Goal: Information Seeking & Learning: Learn about a topic

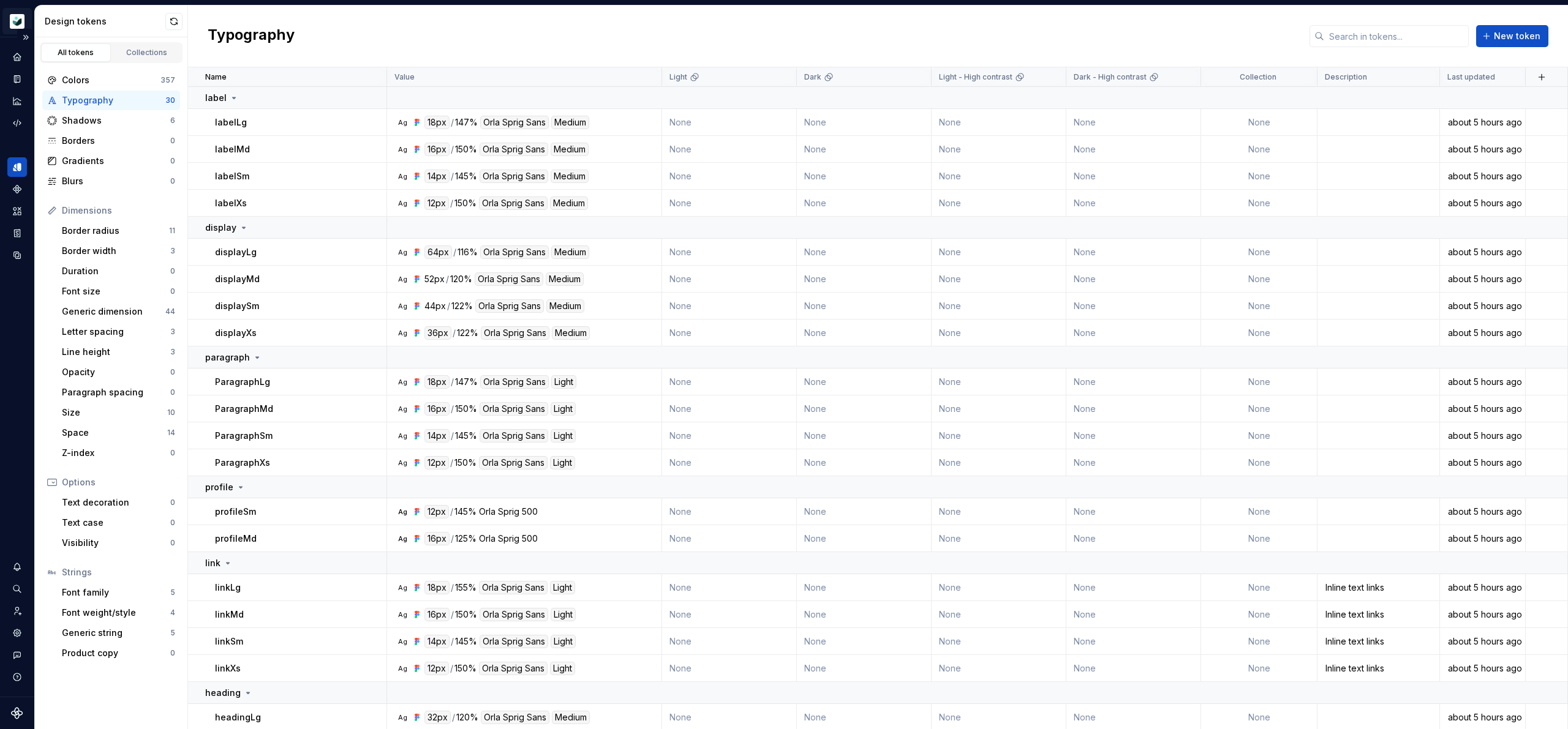
click at [16, 19] on html "Moneybox Design System Design system data Design tokens All tokens Collections …" at bounding box center [784, 364] width 1568 height 729
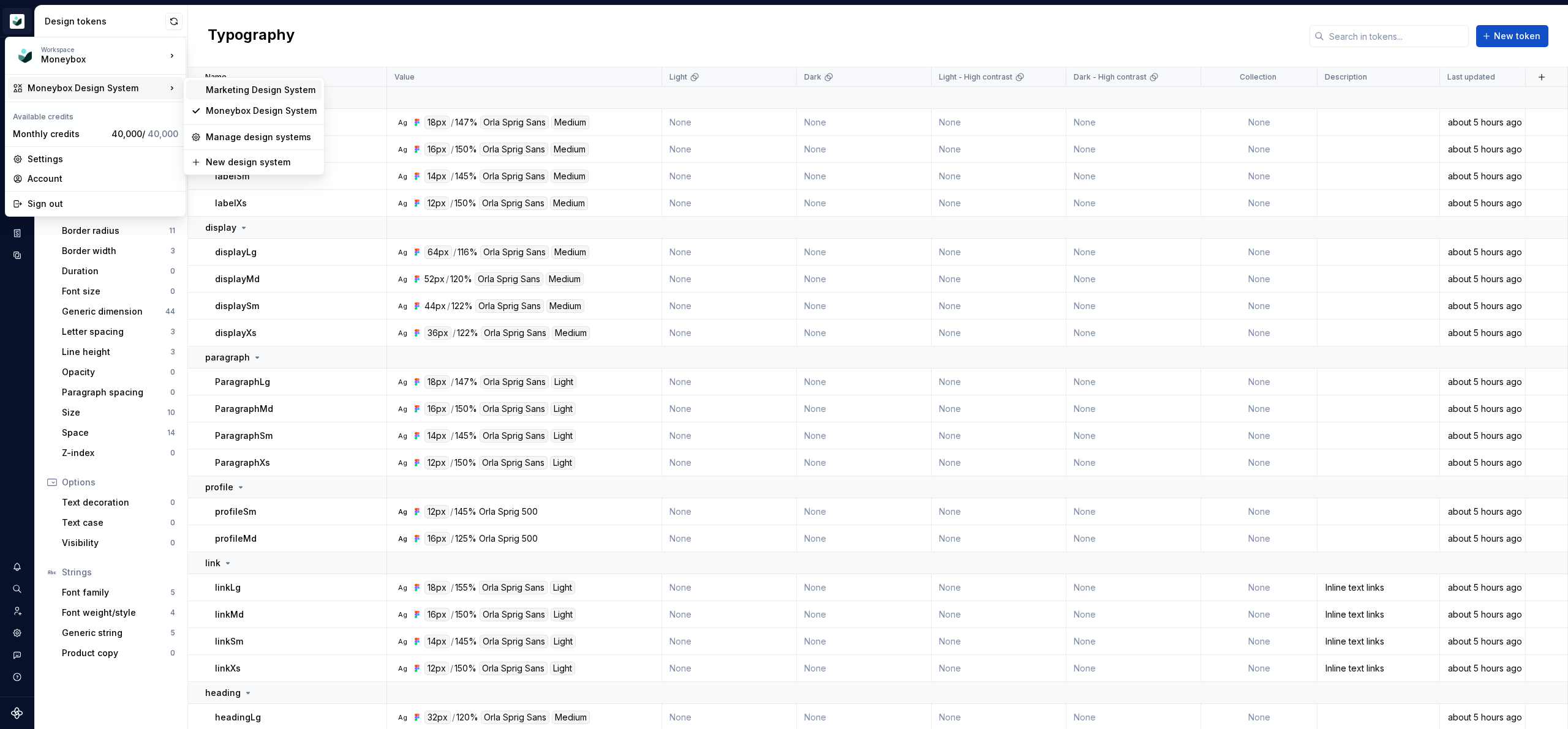
click at [274, 88] on div "Marketing Design System" at bounding box center [261, 90] width 111 height 12
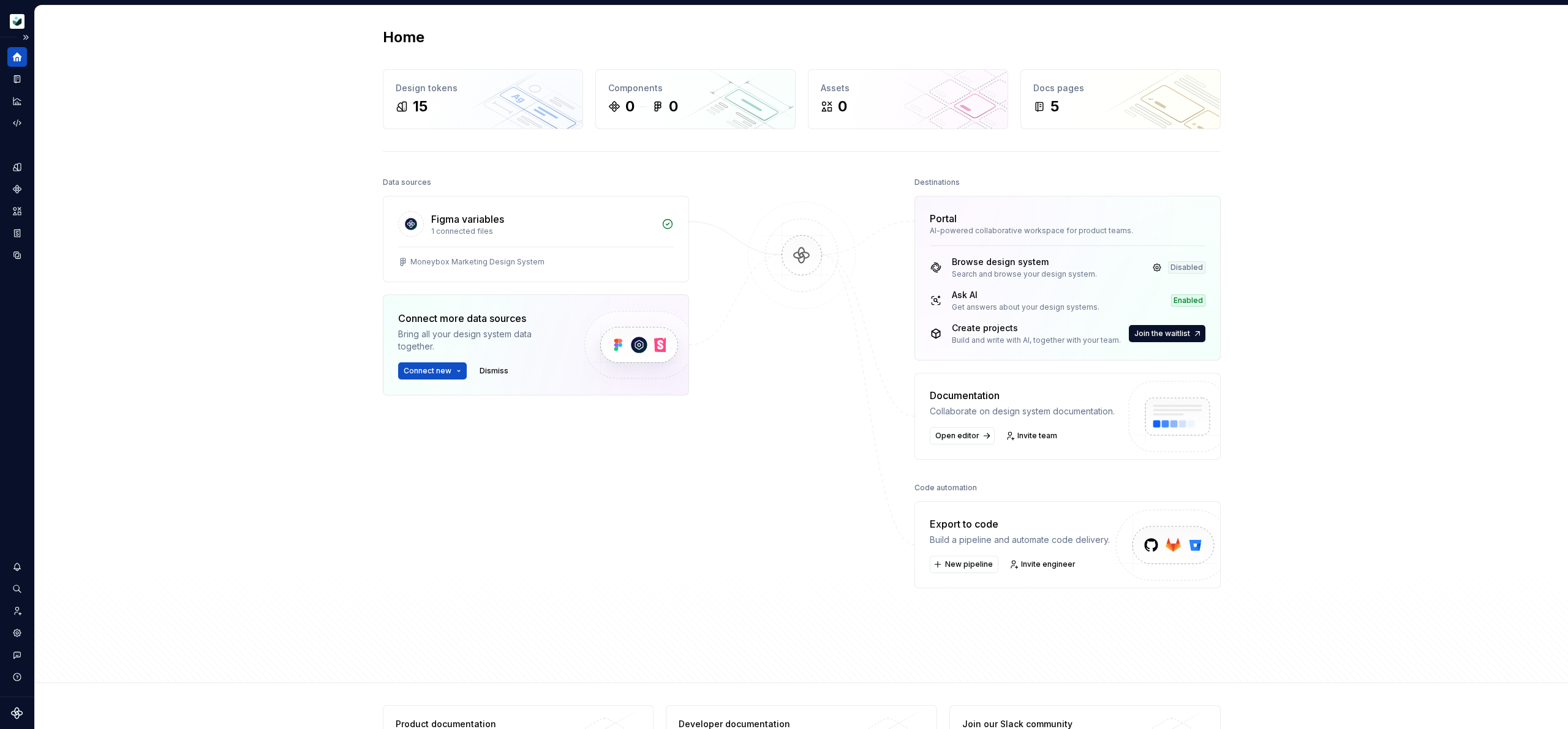
click at [18, 49] on div "Home" at bounding box center [17, 56] width 20 height 20
click at [28, 34] on button "Expand sidebar" at bounding box center [26, 38] width 17 height 17
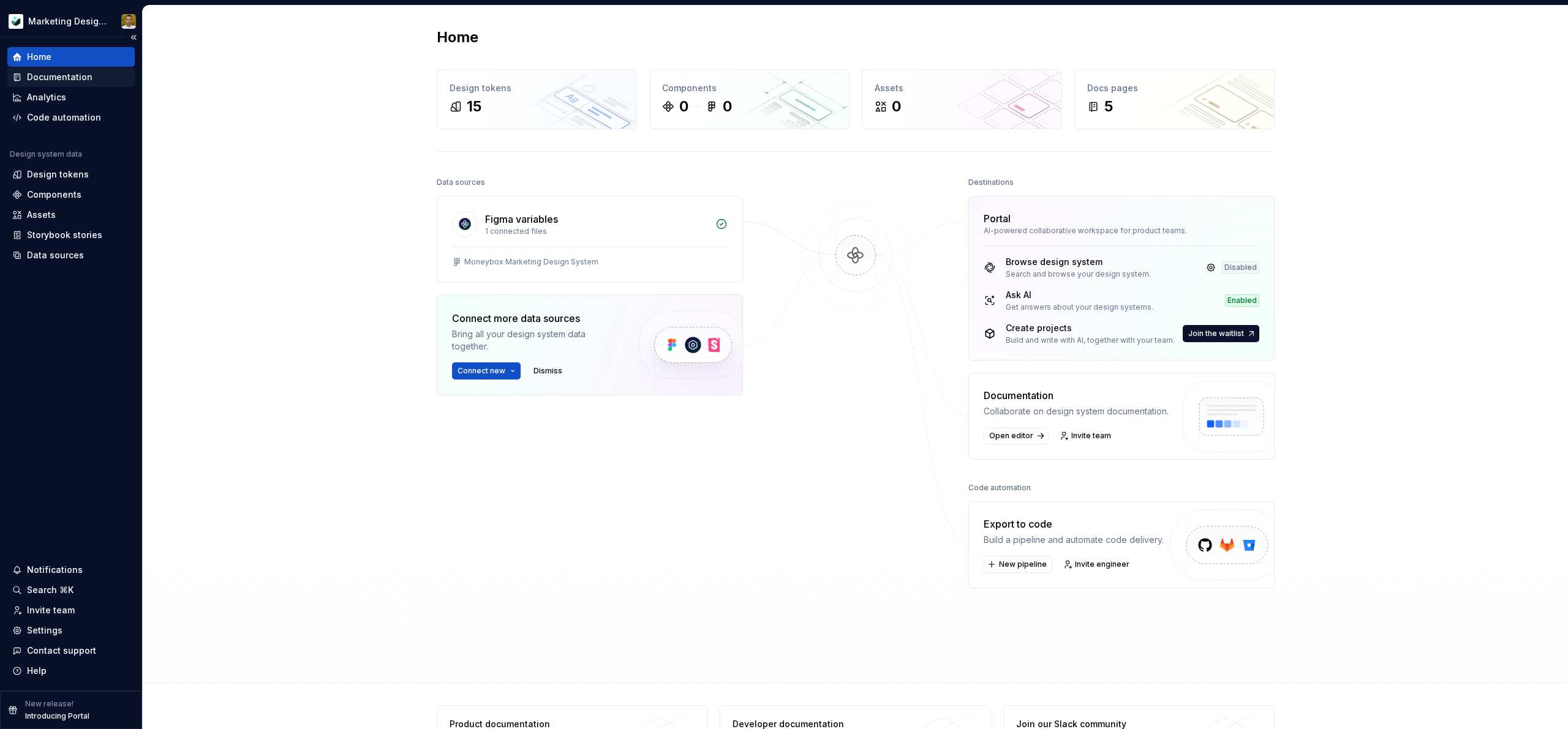
drag, startPoint x: 28, startPoint y: 72, endPoint x: 61, endPoint y: 75, distance: 33.1
click at [28, 72] on div "Documentation" at bounding box center [59, 77] width 65 height 12
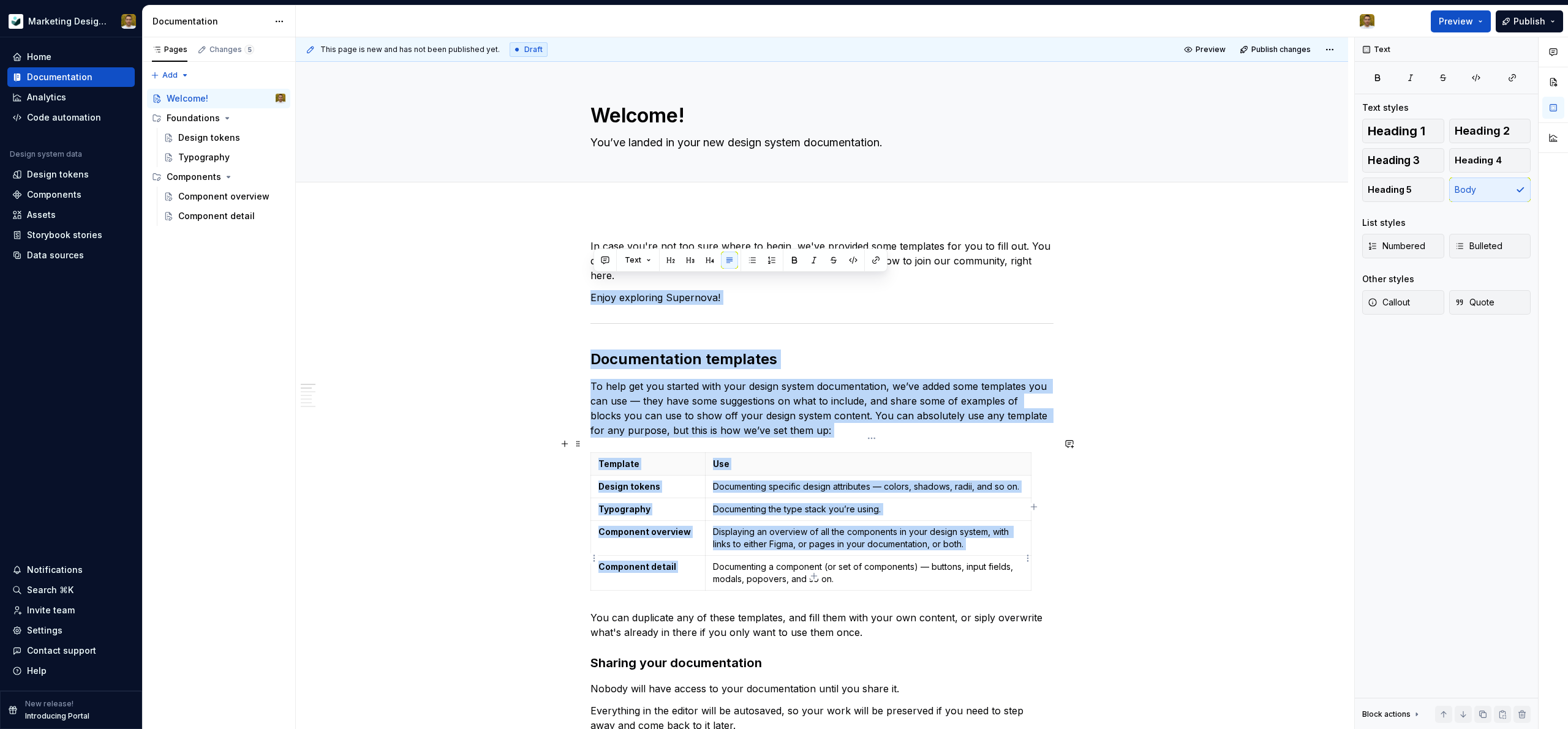
drag, startPoint x: 834, startPoint y: 484, endPoint x: 871, endPoint y: 549, distance: 74.8
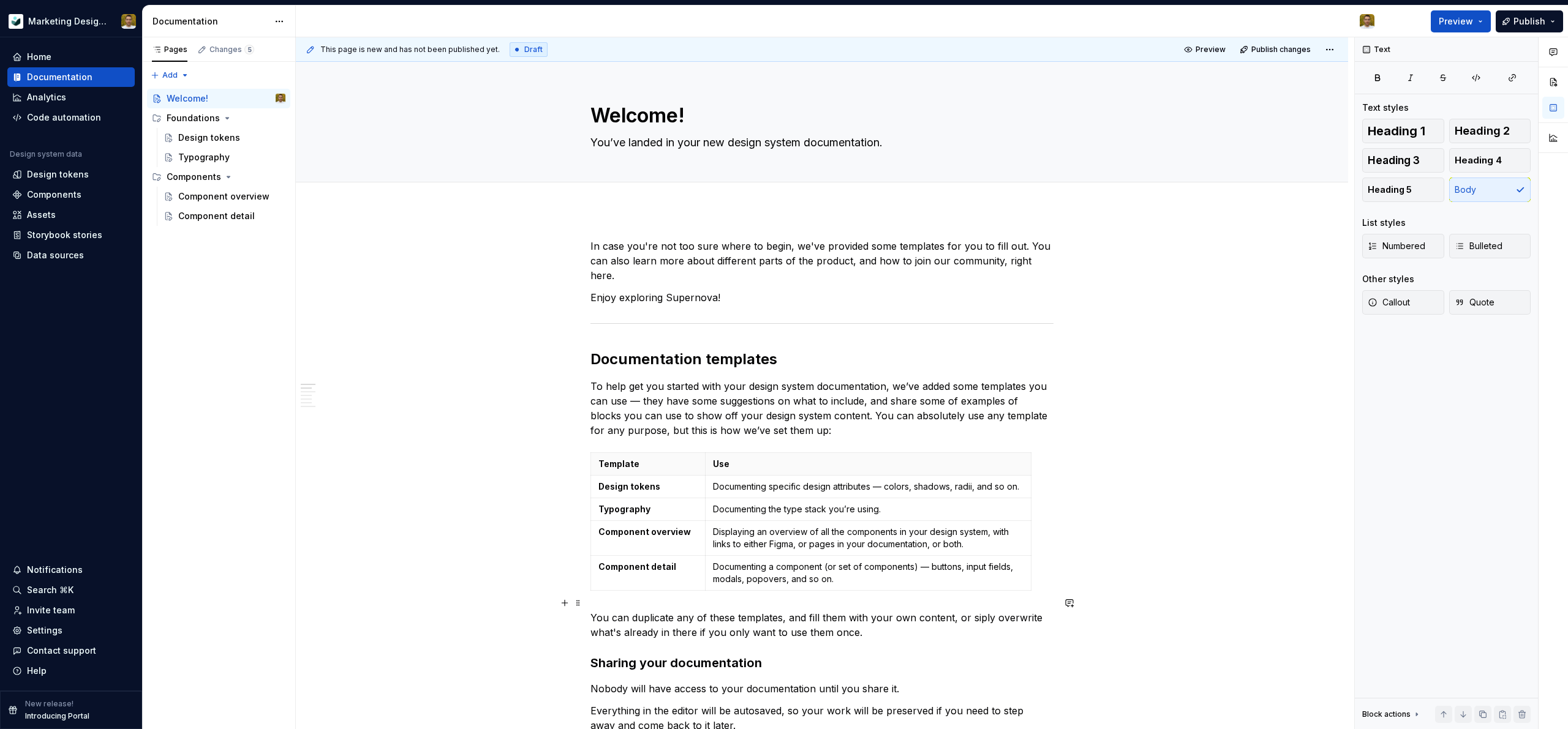
click at [842, 616] on p "You can duplicate any of these templates, and fill them with your own content, …" at bounding box center [821, 625] width 463 height 30
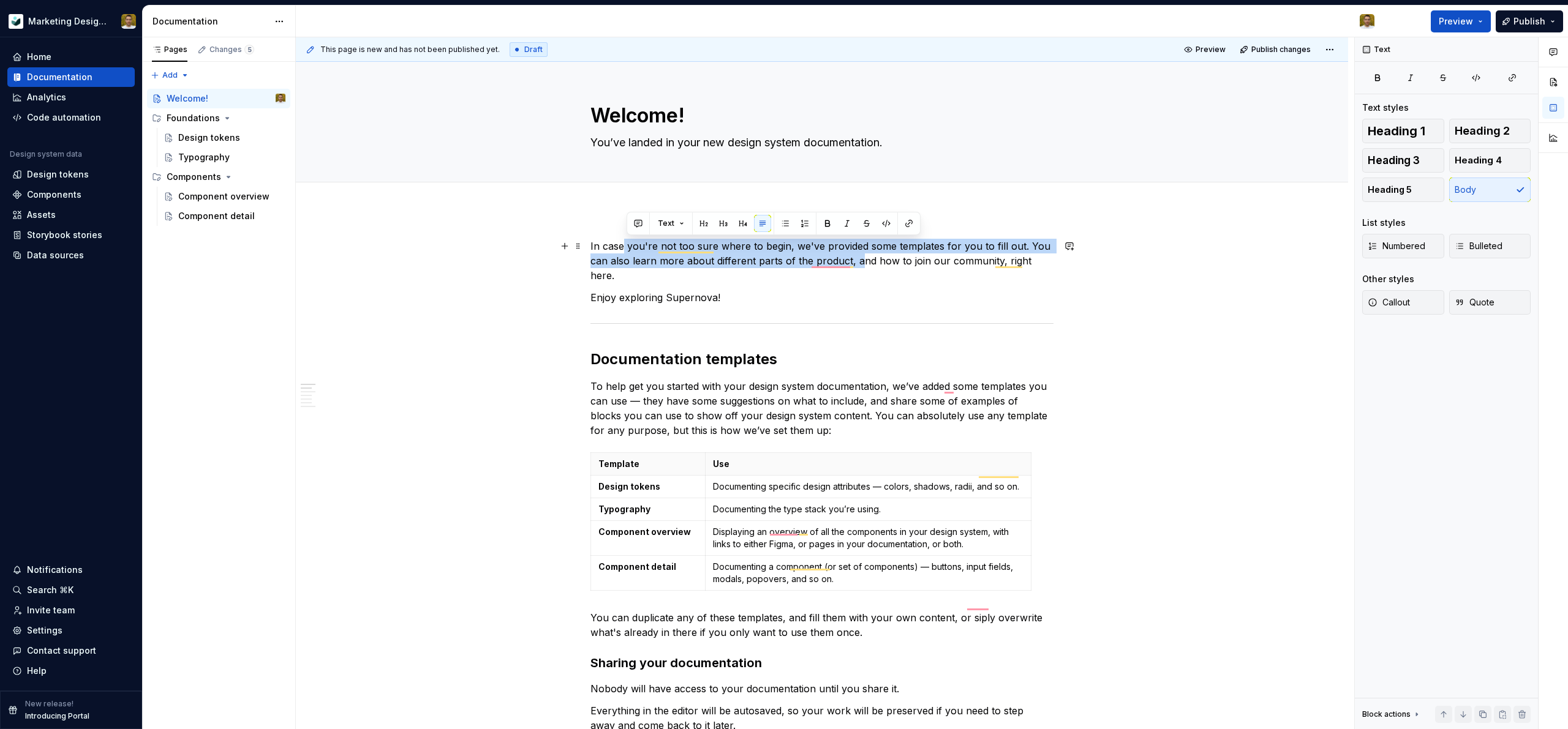
drag, startPoint x: 640, startPoint y: 248, endPoint x: 910, endPoint y: 259, distance: 270.2
click at [910, 259] on p "In case you're not too sure where to begin, we've provided some templates for y…" at bounding box center [821, 261] width 463 height 44
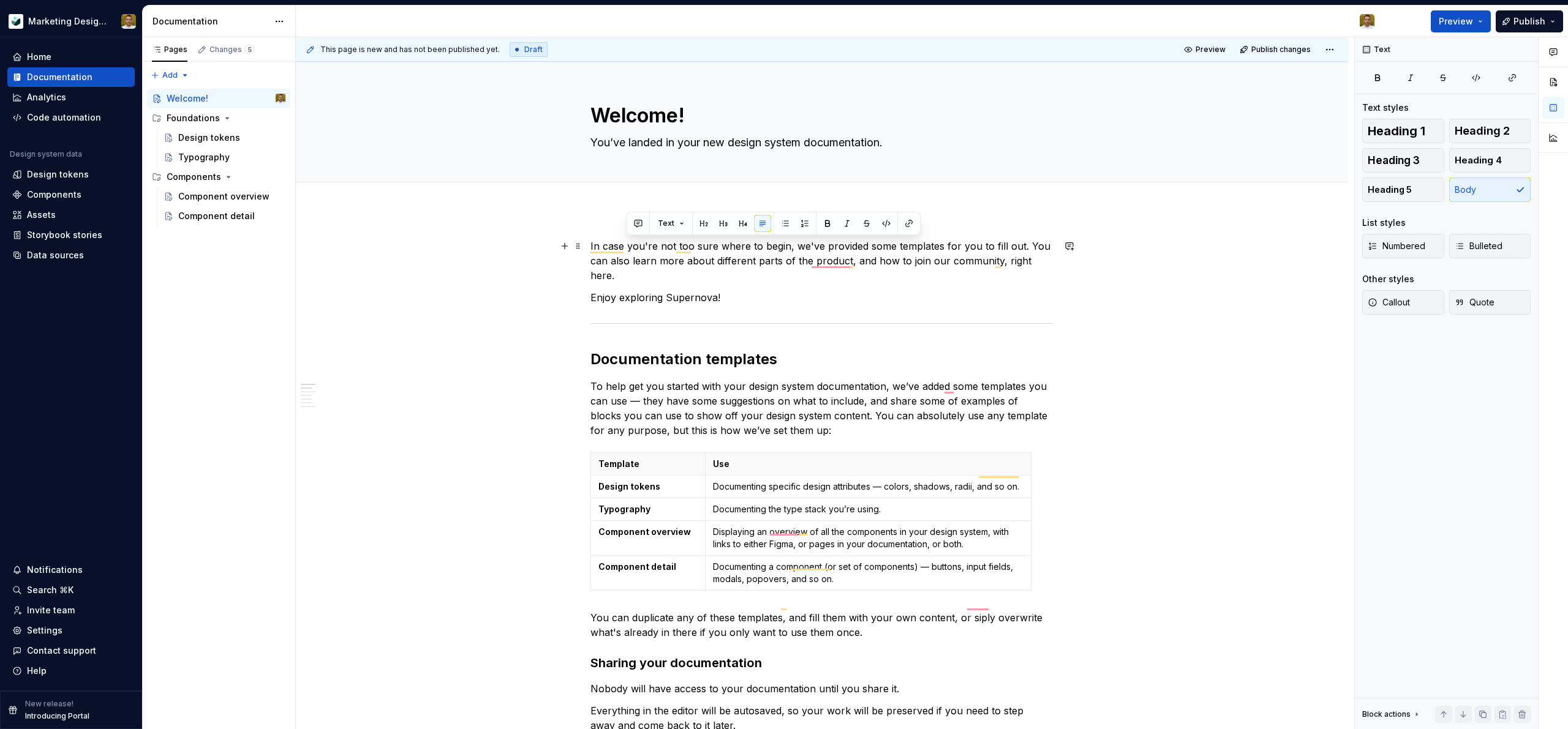
click at [910, 259] on p "In case you're not too sure where to begin, we've provided some templates for y…" at bounding box center [821, 261] width 463 height 44
click at [208, 137] on div "Design tokens" at bounding box center [209, 138] width 62 height 12
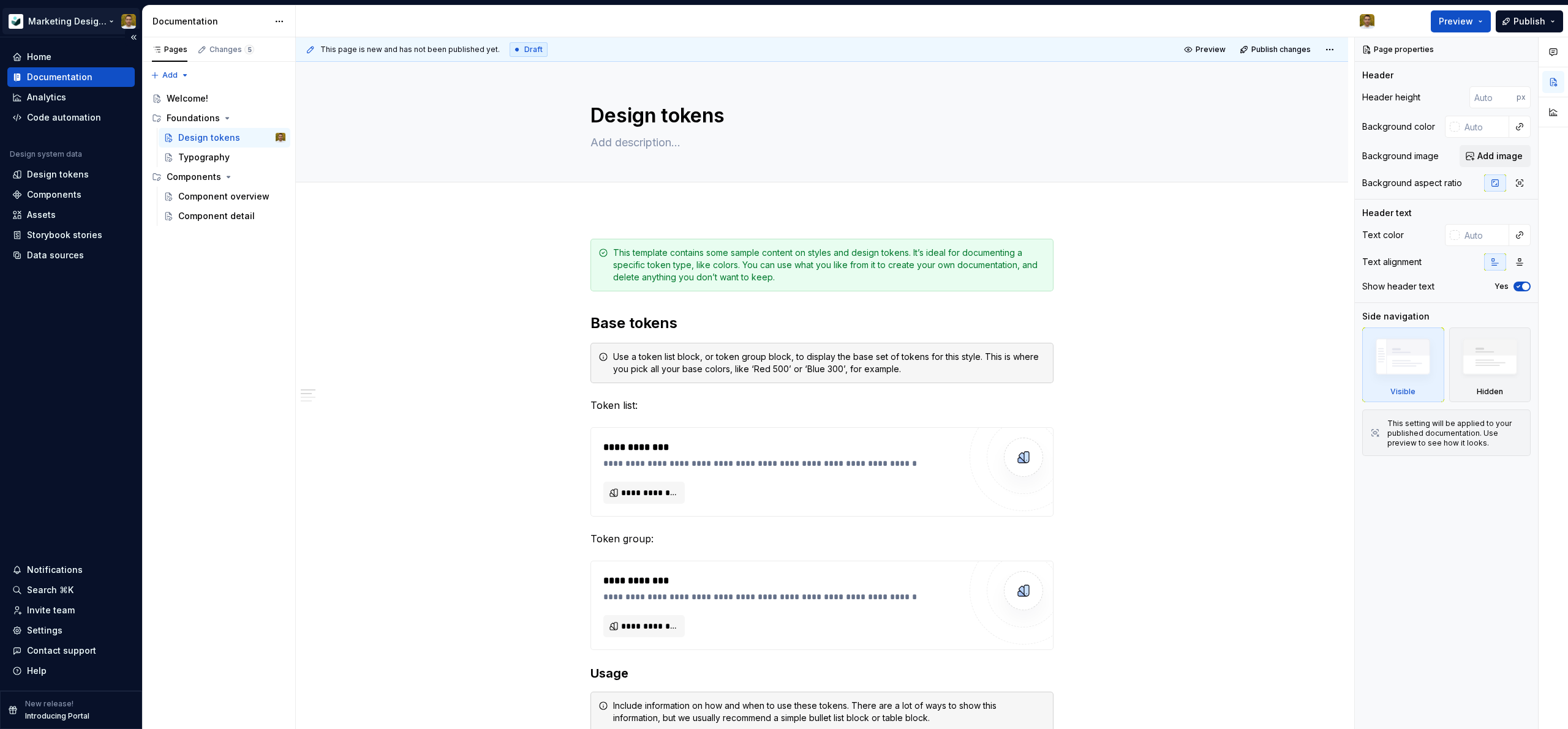
click at [79, 17] on html "Marketing Design System Home Documentation Analytics Code automation Design sys…" at bounding box center [784, 364] width 1568 height 729
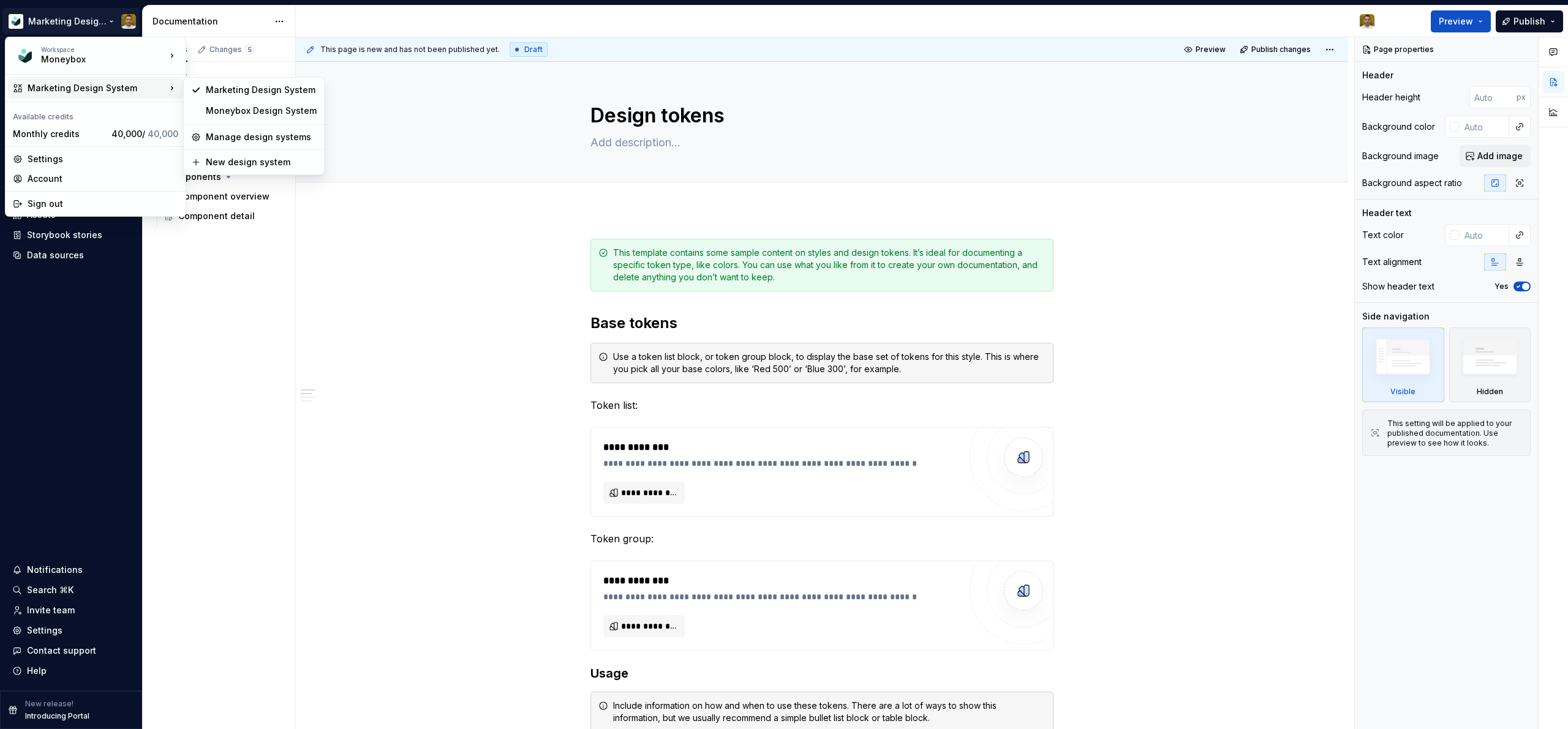
click at [411, 339] on html "Marketing Design System Home Documentation Analytics Code automation Design sys…" at bounding box center [784, 364] width 1568 height 729
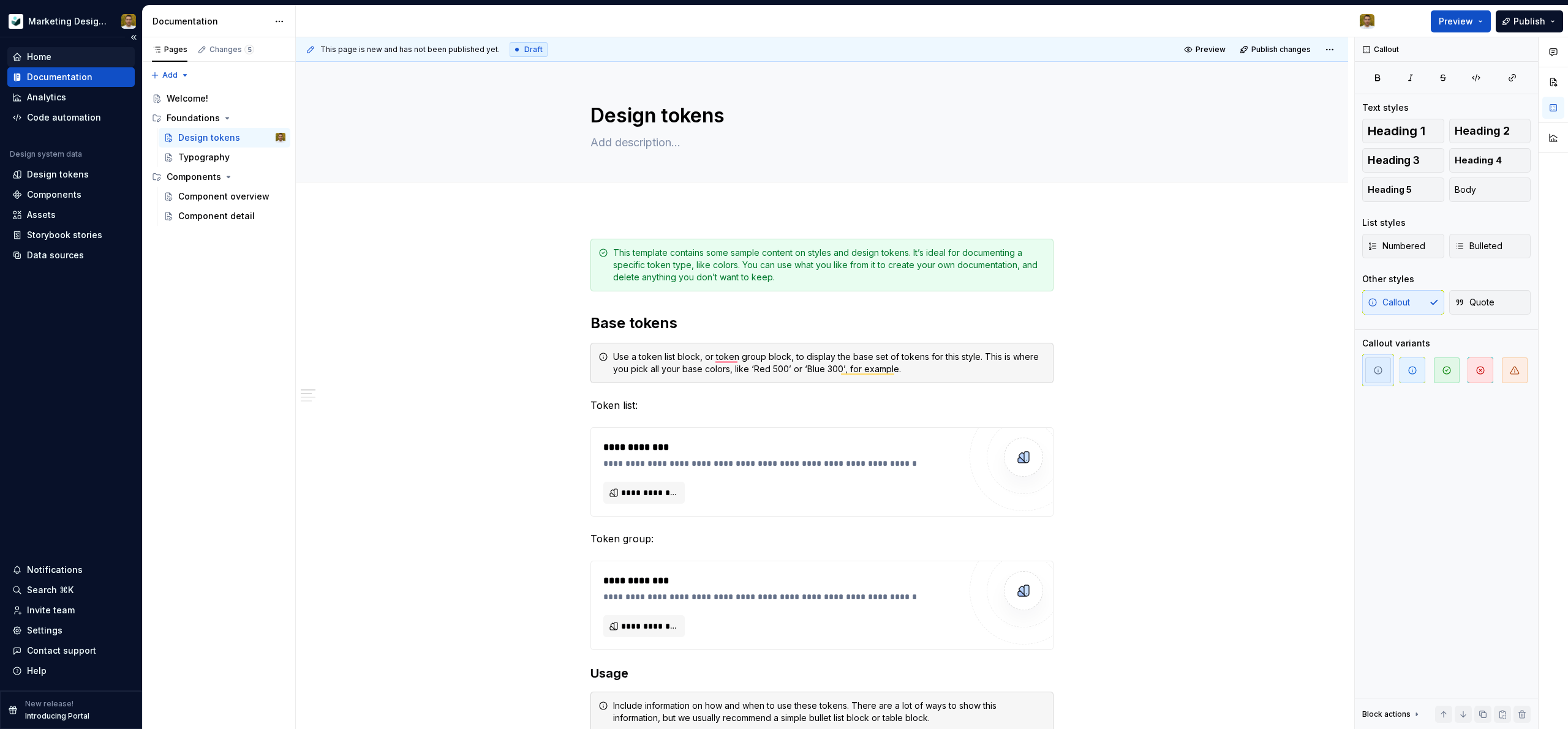
click at [56, 59] on div "Home" at bounding box center [71, 56] width 117 height 12
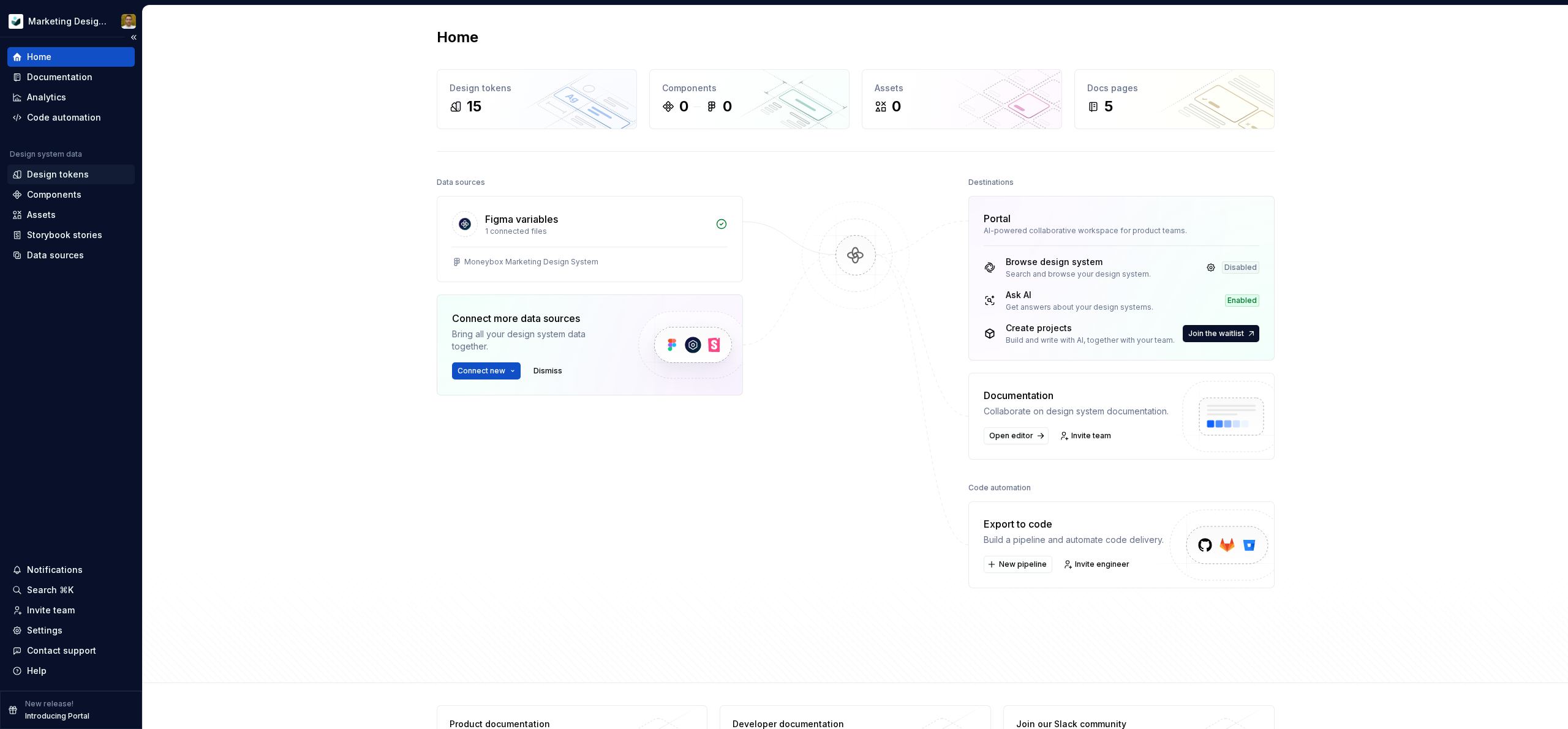
click at [82, 174] on div "Design tokens" at bounding box center [57, 174] width 62 height 12
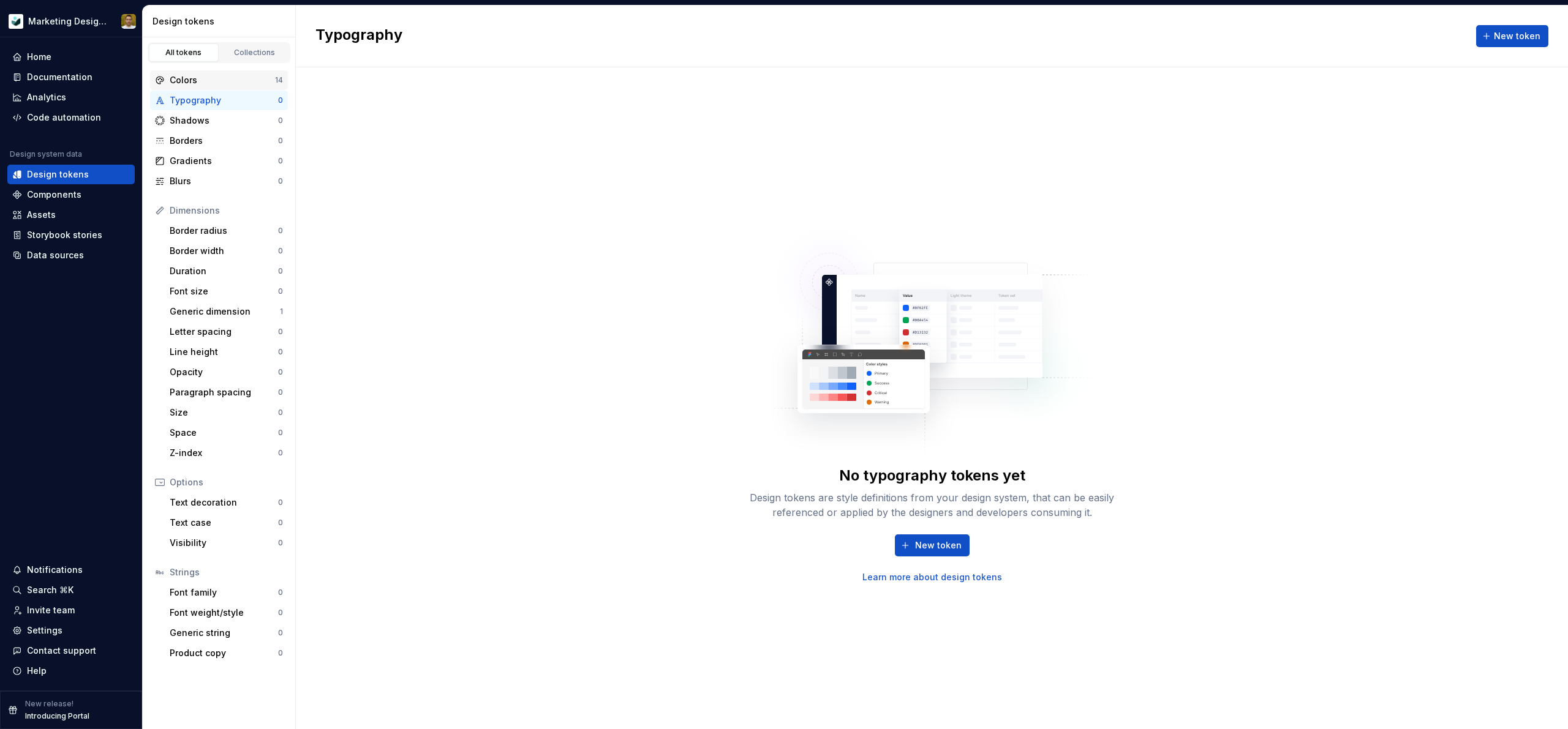
click at [229, 81] on div "Colors" at bounding box center [222, 80] width 105 height 12
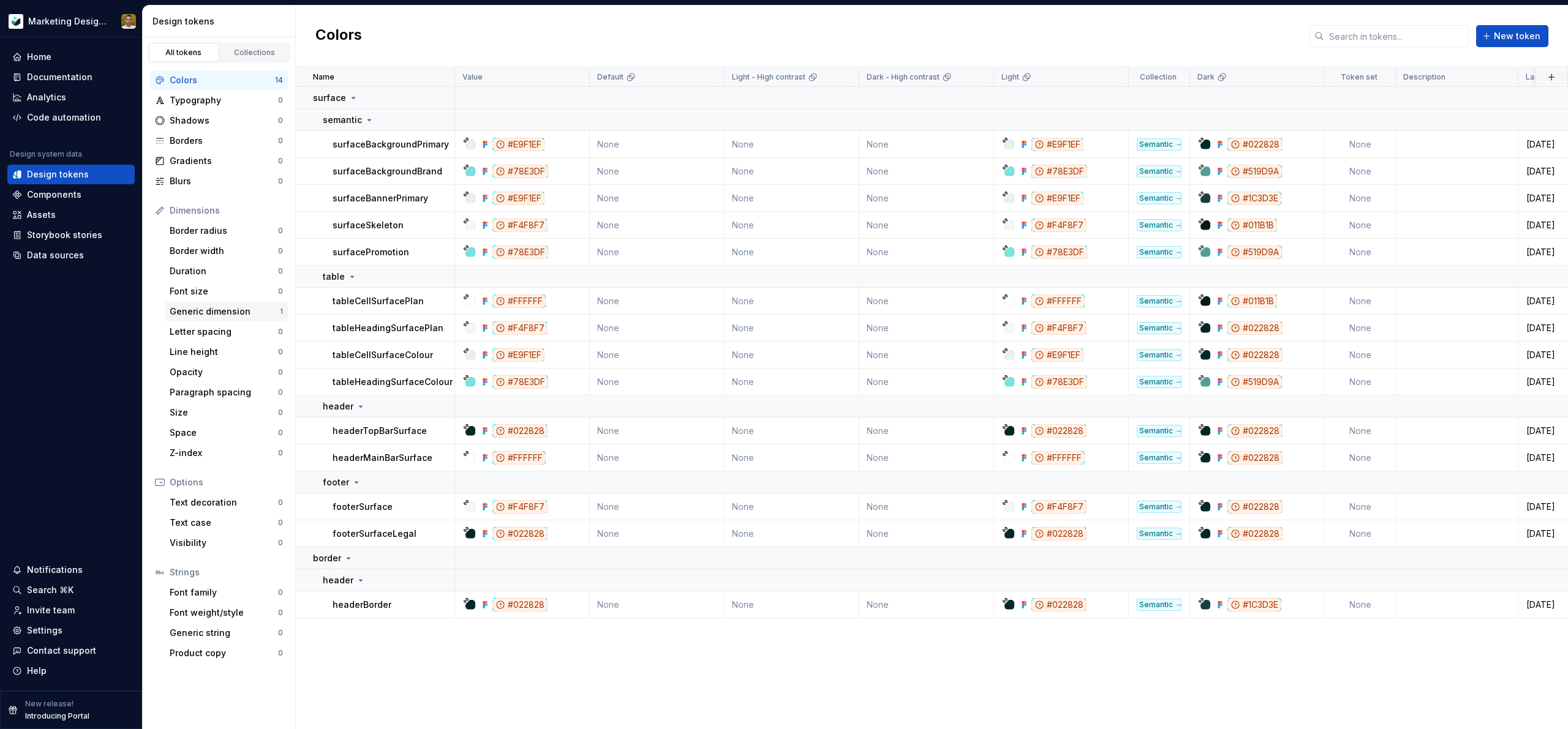
click at [248, 311] on div "Generic dimension" at bounding box center [225, 311] width 110 height 12
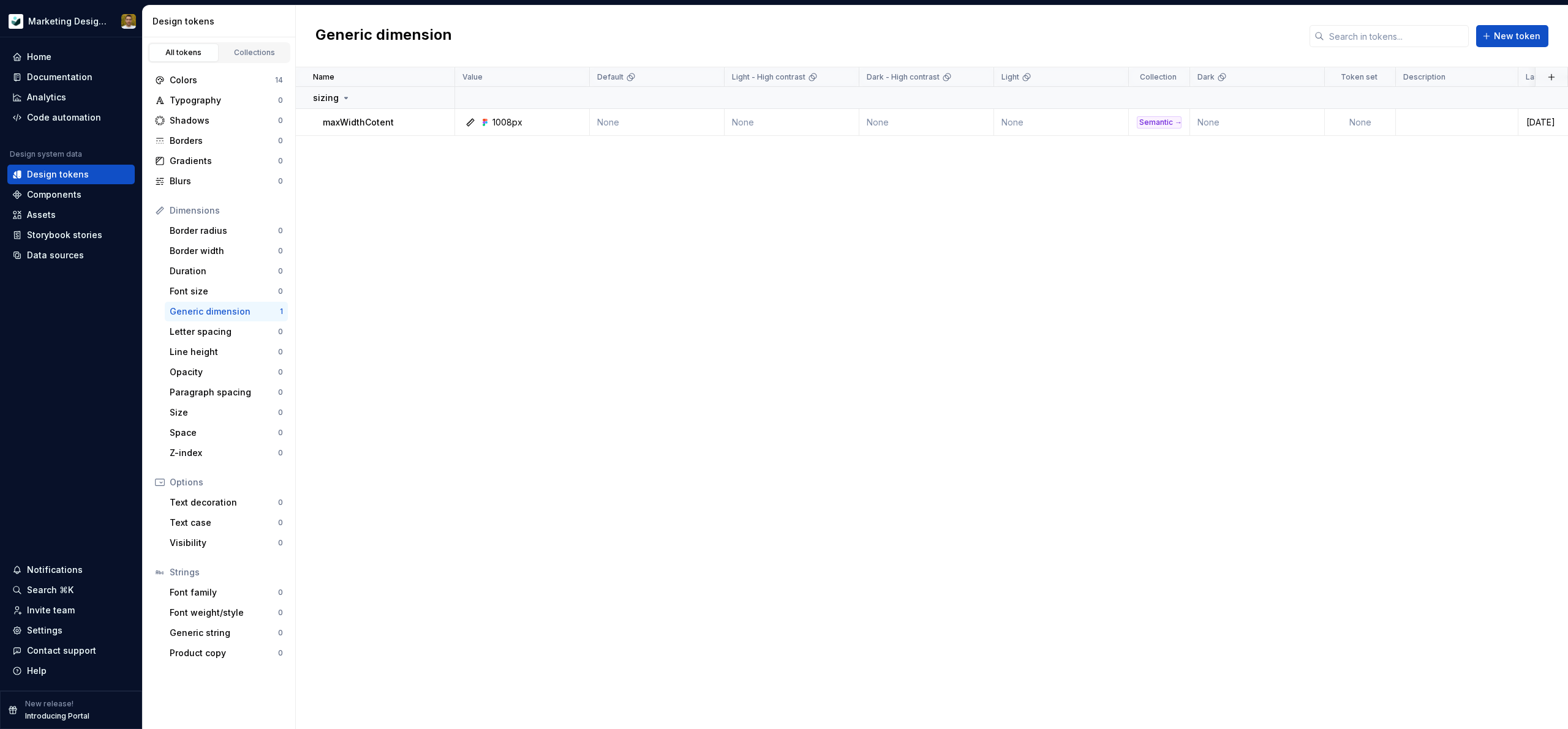
click at [529, 330] on div "Name Value Default Light - High contrast Dark - High contrast Light Collection …" at bounding box center [931, 398] width 1272 height 662
click at [96, 31] on html "Marketing Design System Home Documentation Analytics Code automation Design sys…" at bounding box center [784, 364] width 1568 height 729
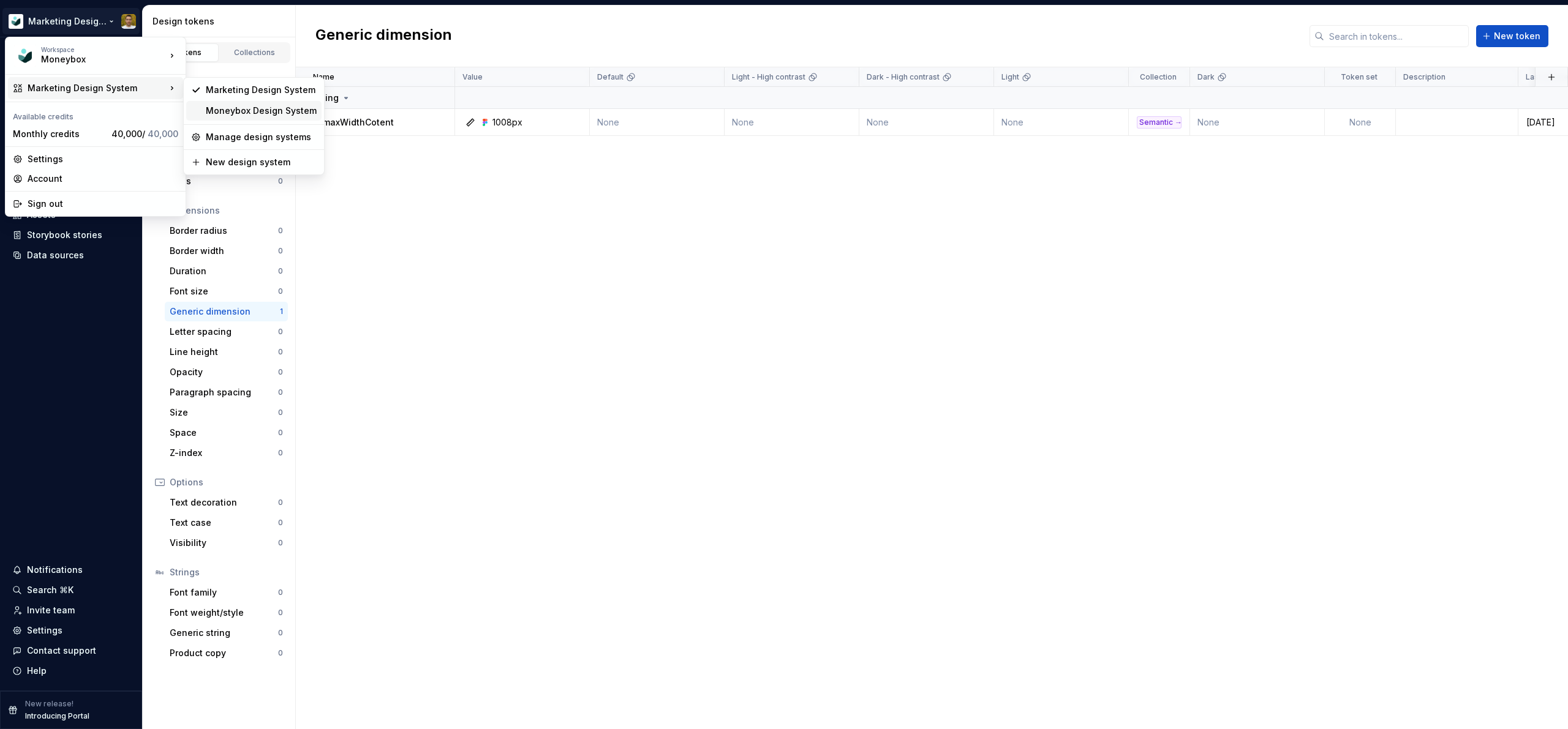
click at [230, 105] on div "Moneybox Design System" at bounding box center [261, 111] width 111 height 12
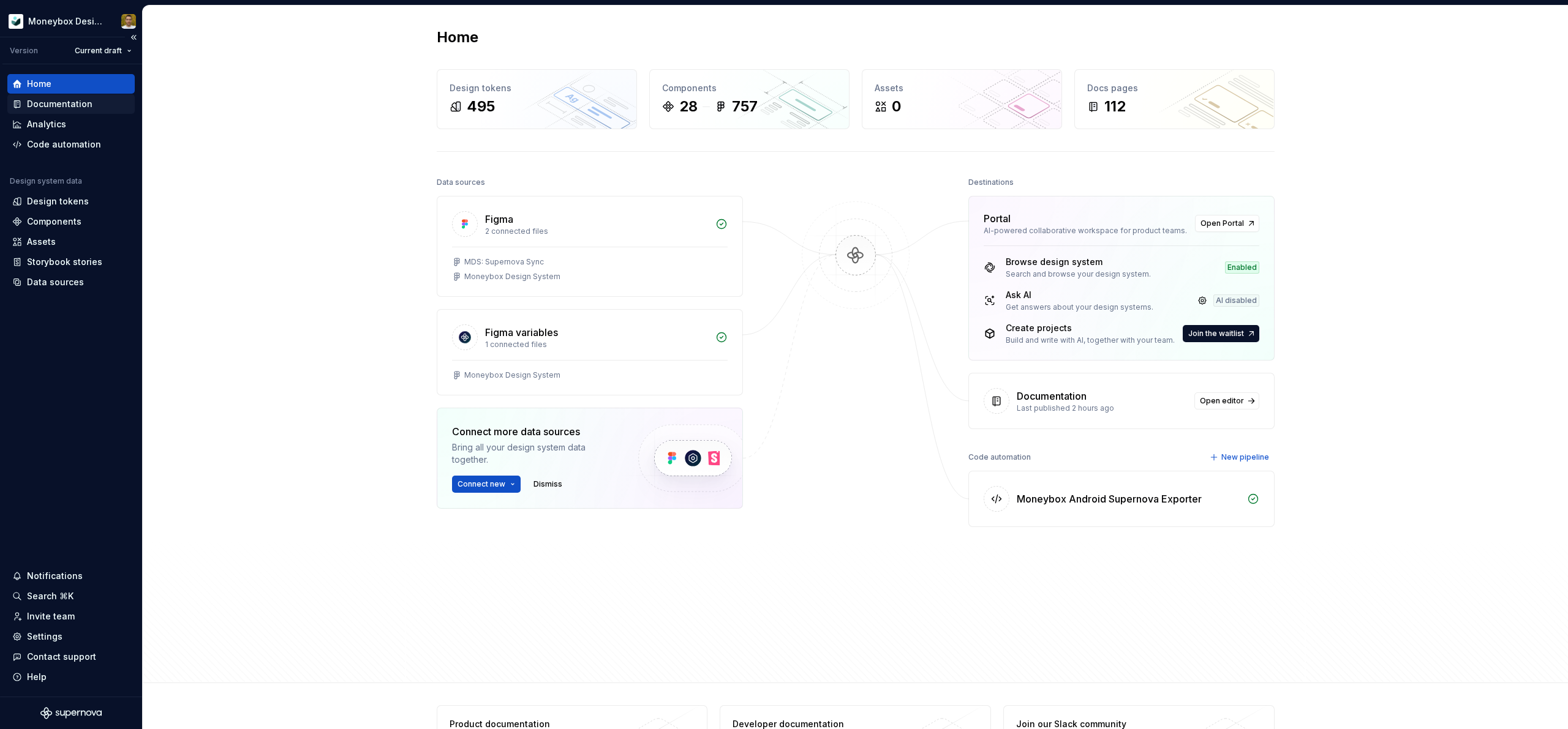
click at [67, 105] on div "Documentation" at bounding box center [59, 104] width 65 height 12
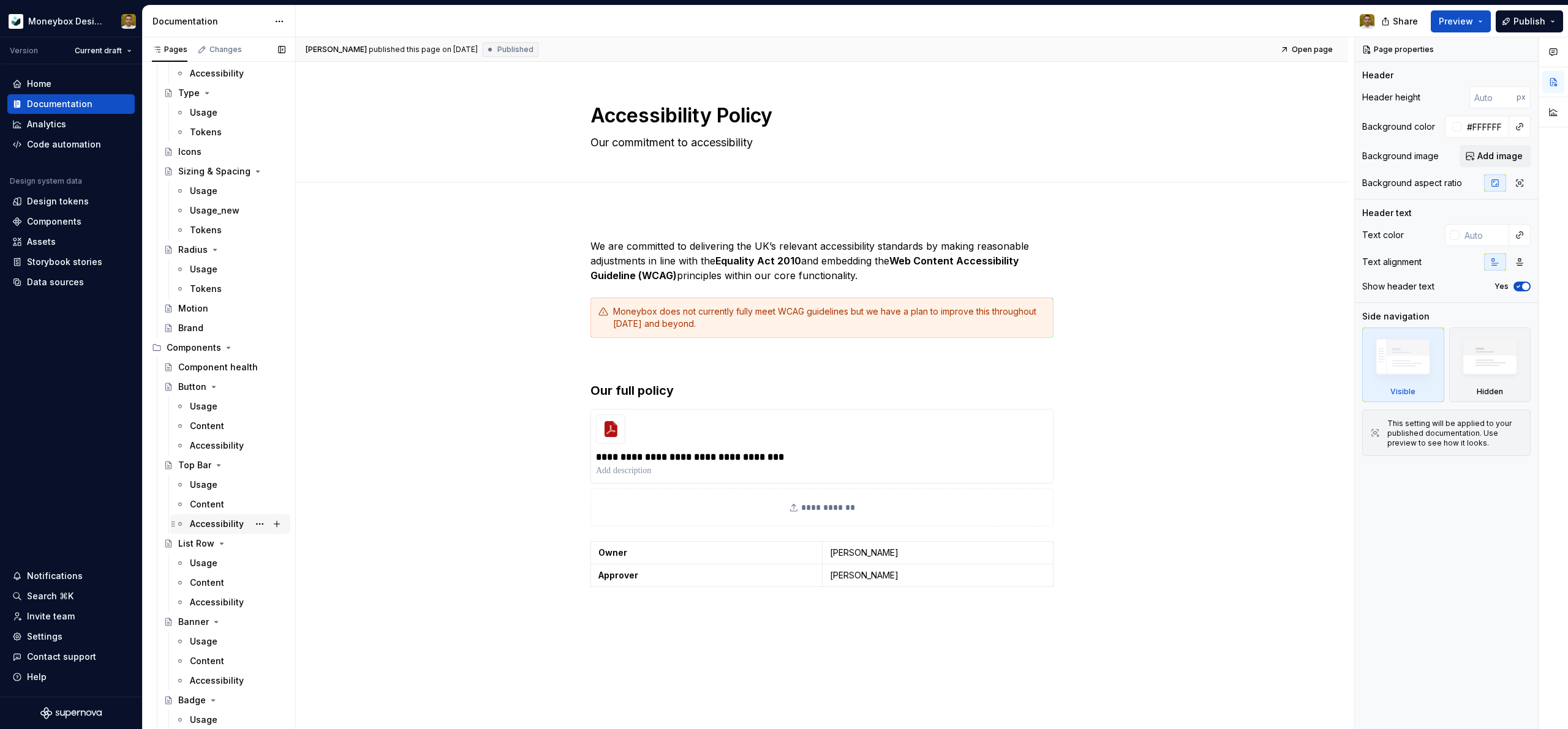
scroll to position [271, 0]
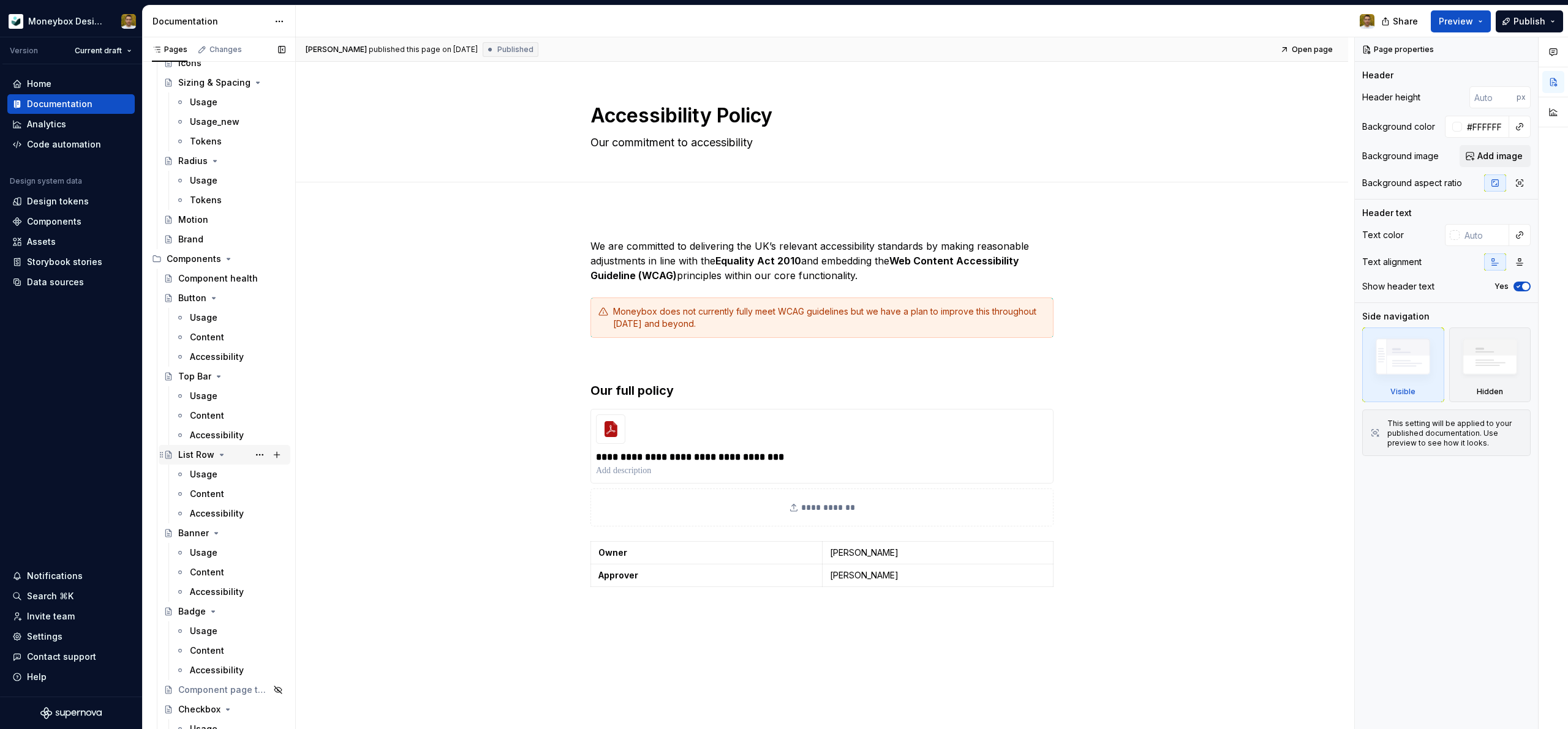
click at [209, 452] on div "List Row" at bounding box center [196, 455] width 36 height 12
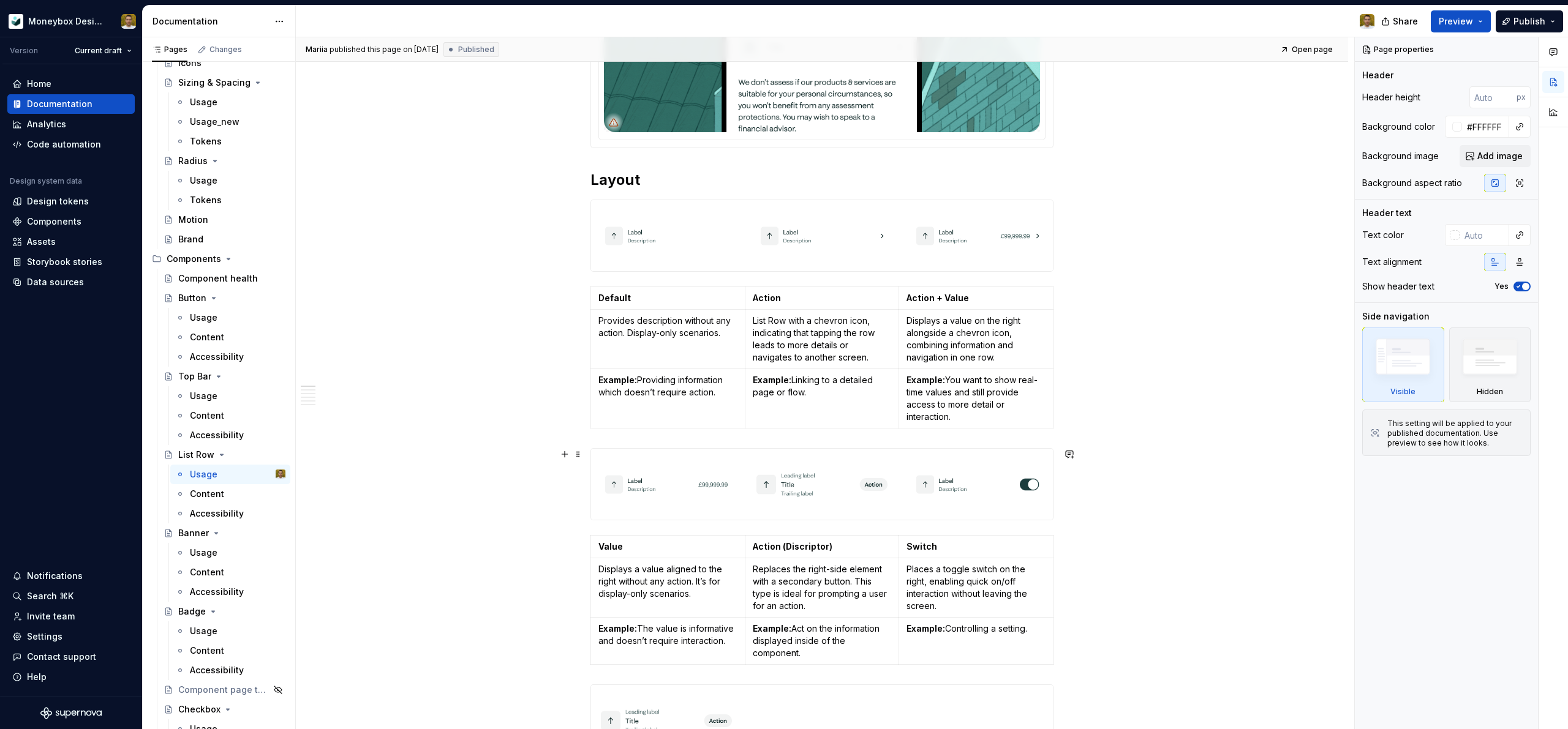
scroll to position [365, 0]
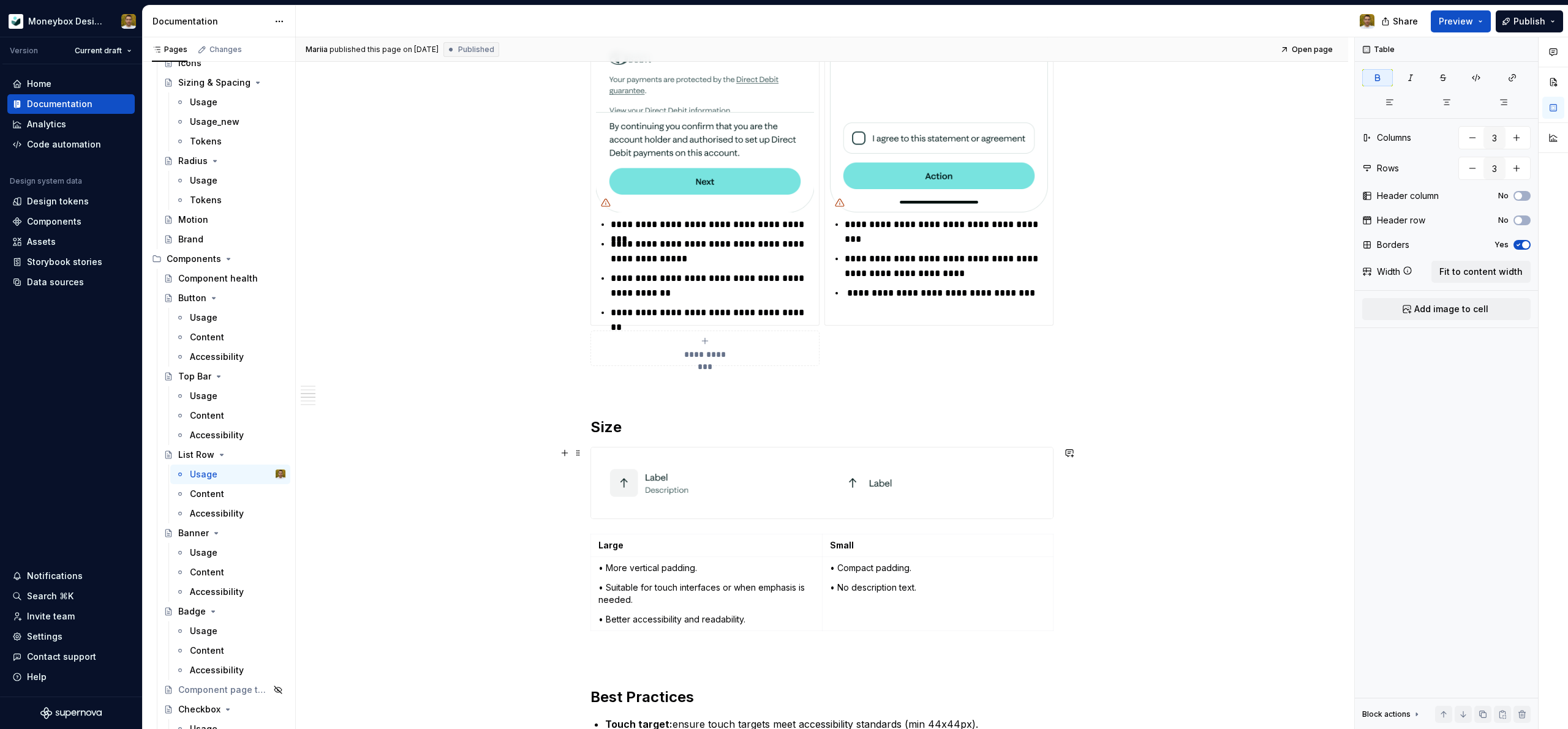
scroll to position [1605, 0]
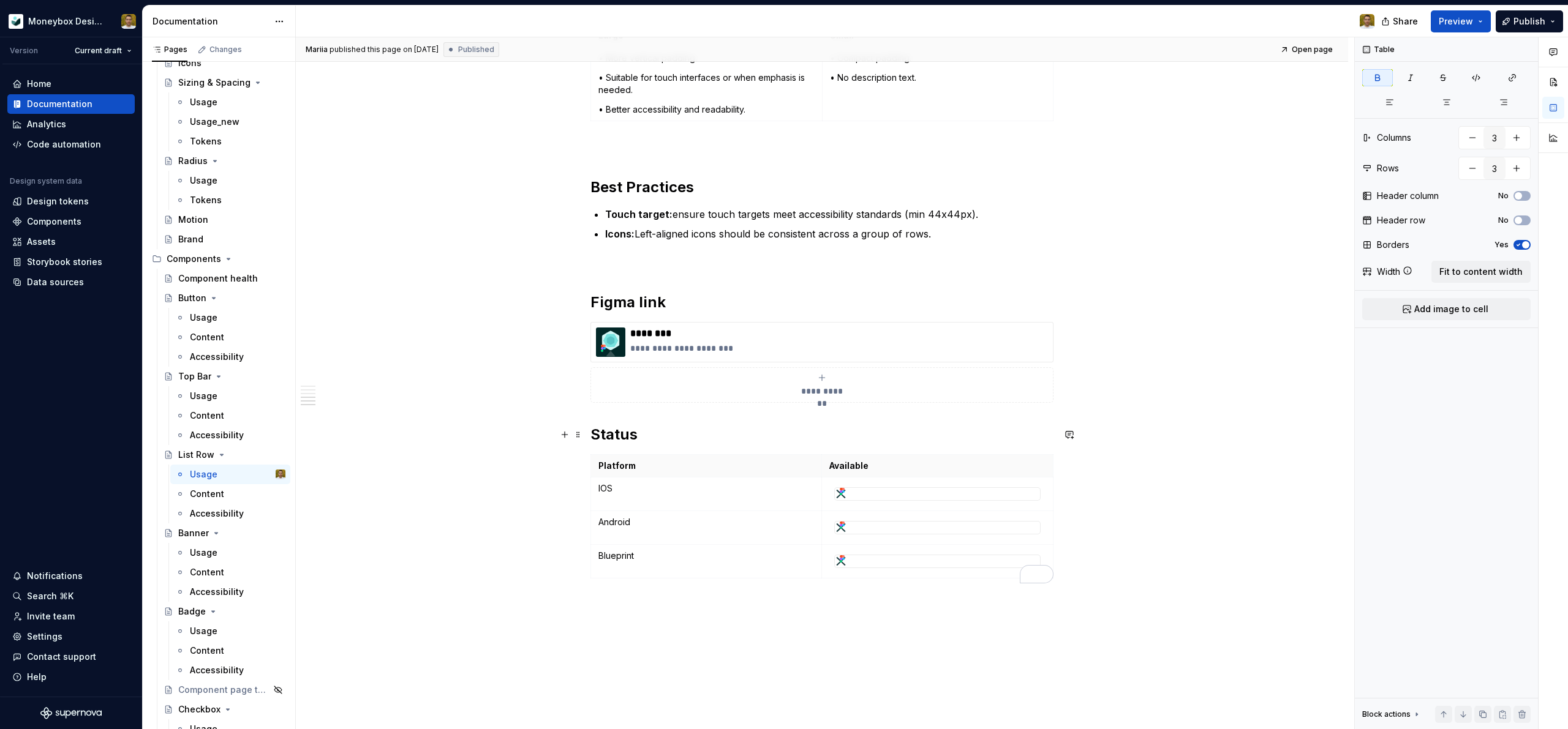
click at [532, 437] on div "[PERSON_NAME] published this page on [DATE] Published Open page List Row A List…" at bounding box center [824, 384] width 1058 height 692
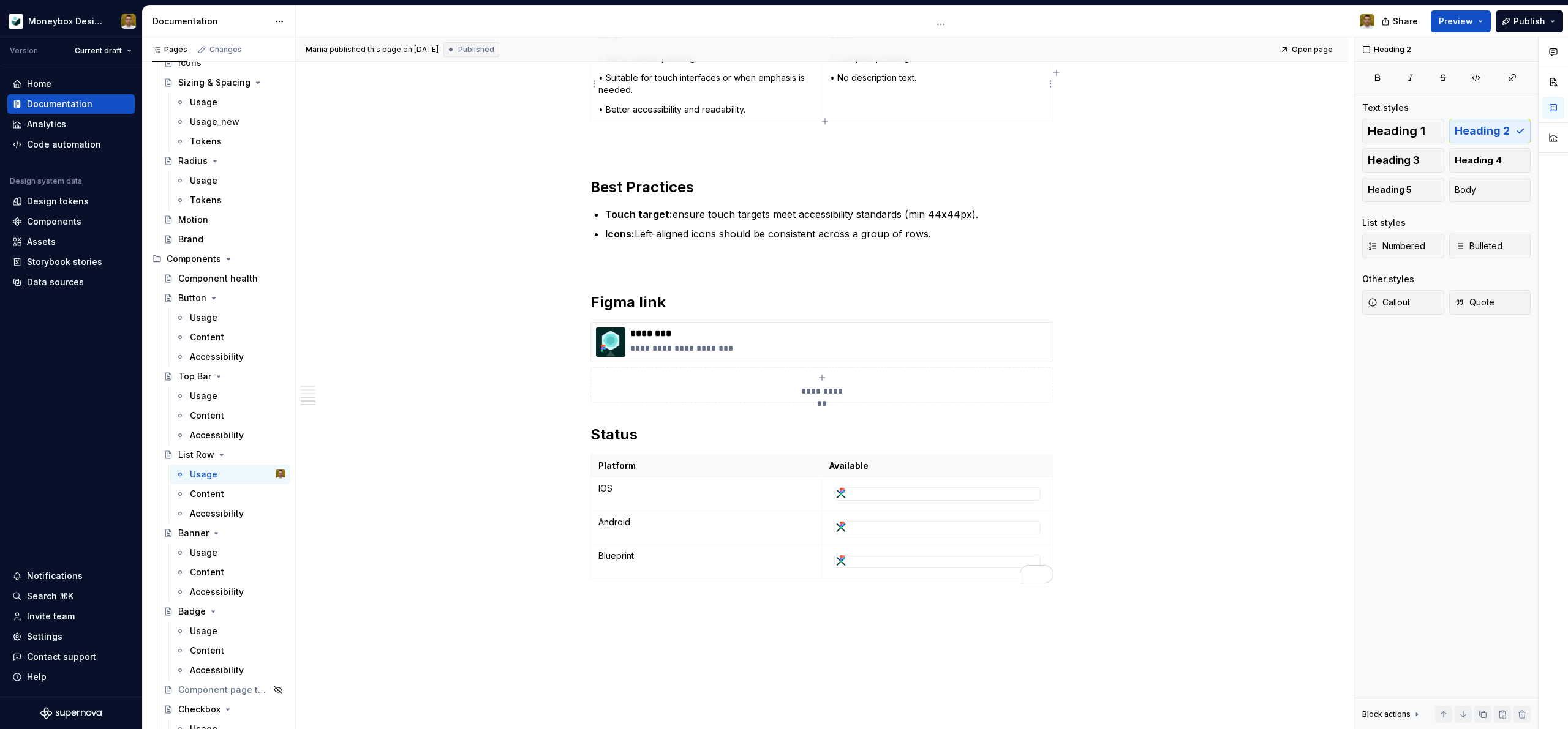
type textarea "*"
